Goal: Task Accomplishment & Management: Use online tool/utility

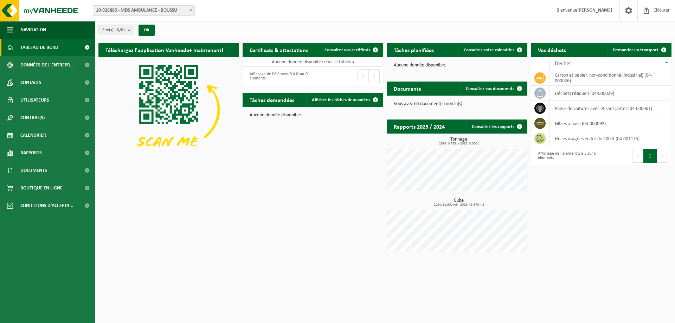
click at [37, 50] on span "Tableau de bord" at bounding box center [39, 48] width 38 height 18
click at [34, 28] on span "Navigation" at bounding box center [33, 30] width 26 height 18
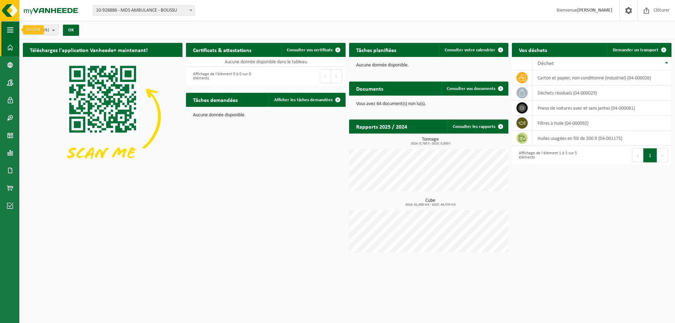
click at [14, 28] on button "Navigation" at bounding box center [9, 30] width 19 height 18
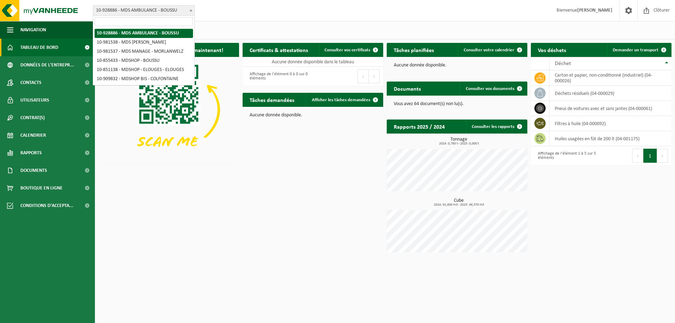
click at [180, 9] on span "10-928886 - MDS AMBULANCE - BOUSSU" at bounding box center [143, 11] width 101 height 10
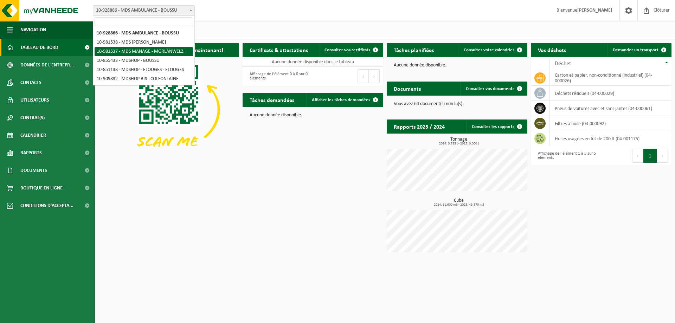
select select "162035"
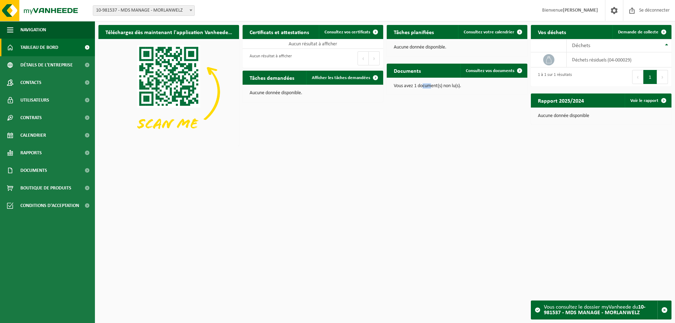
drag, startPoint x: 431, startPoint y: 89, endPoint x: 445, endPoint y: 89, distance: 14.1
click at [442, 89] on div "Vous avez 1 document(s) non lu(s)." at bounding box center [457, 86] width 141 height 17
click at [470, 88] on p "Vous avez 1 document(s) non lu(s)." at bounding box center [457, 86] width 127 height 5
click at [594, 61] on font "déchets résiduels (04-000029)" at bounding box center [601, 59] width 59 height 5
click at [546, 59] on icon at bounding box center [549, 59] width 7 height 7
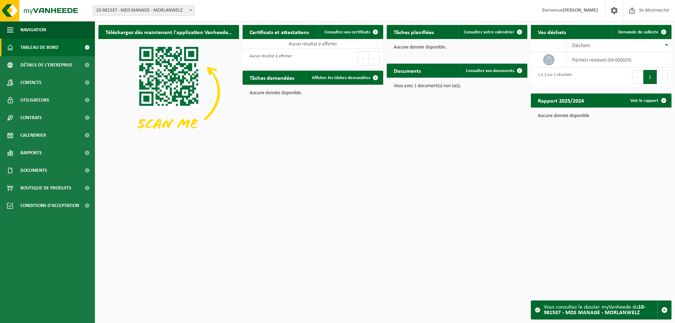
click at [650, 47] on div "Déchets" at bounding box center [617, 46] width 91 height 6
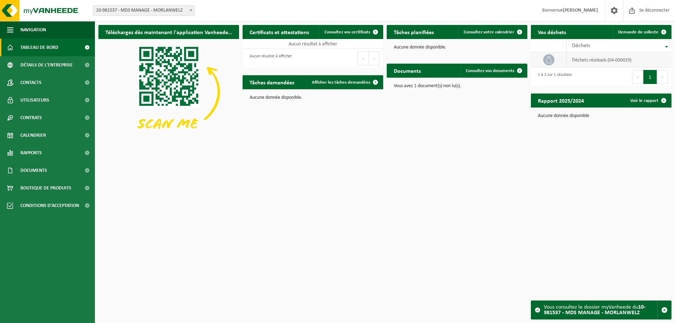
click at [611, 58] on font "déchets résiduels (04-000029)" at bounding box center [601, 59] width 59 height 5
click at [637, 29] on link "Demande de collecte" at bounding box center [642, 32] width 58 height 14
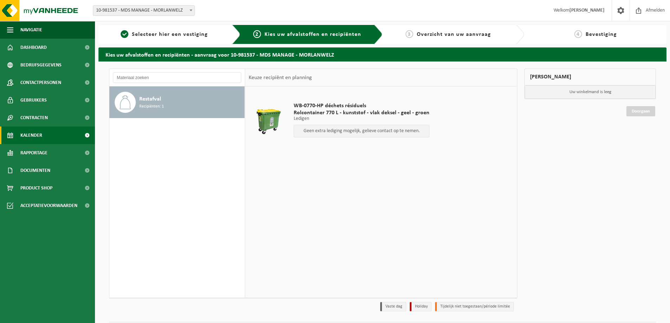
click at [47, 136] on link "Kalender" at bounding box center [47, 136] width 95 height 18
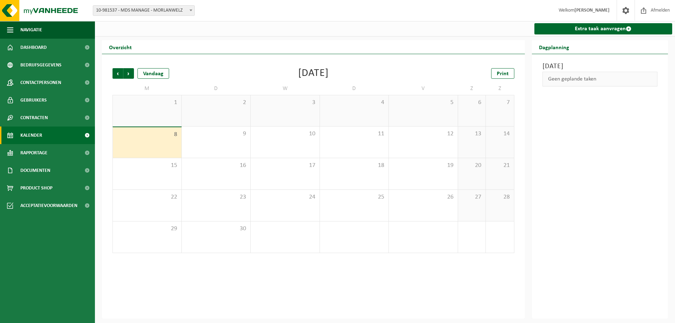
click at [153, 15] on span "10-981537 - MDS MANAGE - MORLANWELZ" at bounding box center [143, 11] width 101 height 10
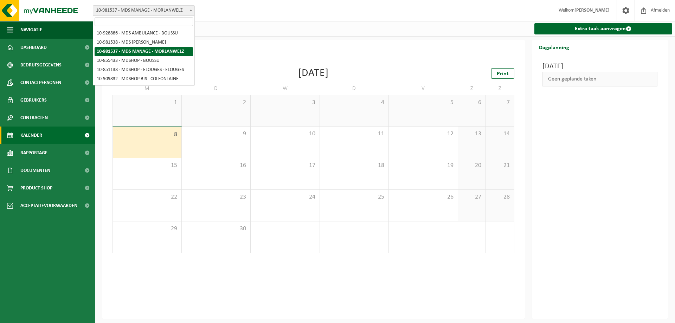
click at [377, 45] on div "Overzicht" at bounding box center [313, 47] width 423 height 14
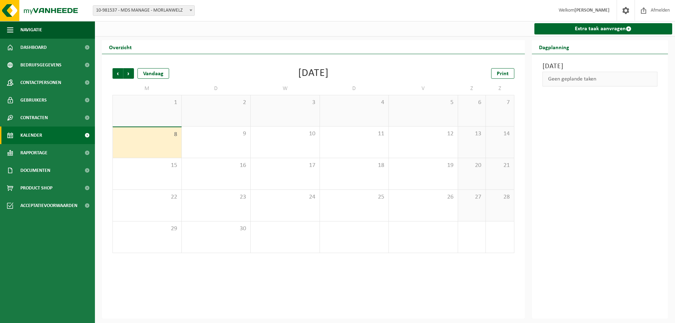
click at [175, 12] on span "10-981537 - MDS MANAGE - MORLANWELZ" at bounding box center [143, 11] width 101 height 10
